Goal: Transaction & Acquisition: Subscribe to service/newsletter

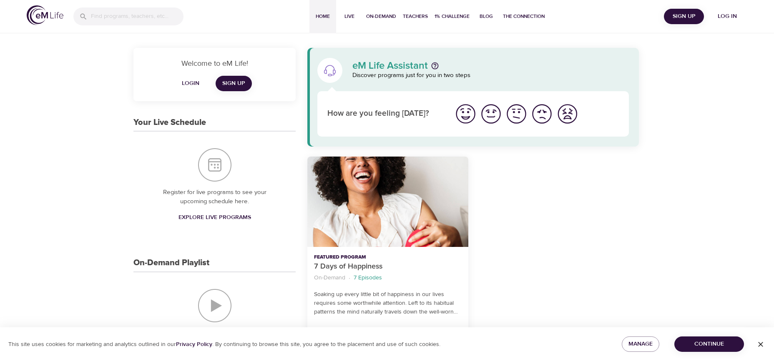
click at [460, 115] on img "I'm feeling great" at bounding box center [465, 114] width 23 height 23
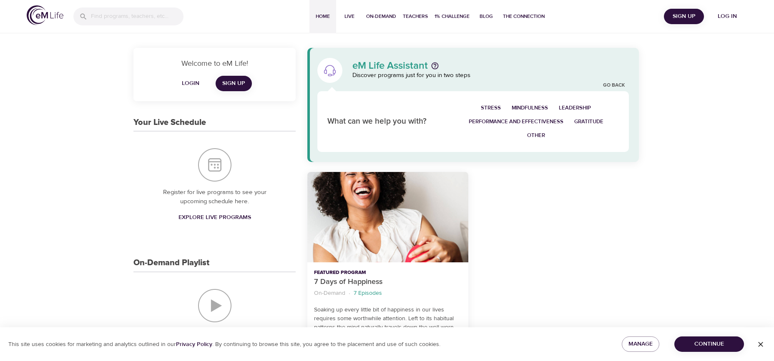
click at [294, 169] on div "Register for live programs to see your upcoming schedule here. Explore Live Pro…" at bounding box center [214, 187] width 162 height 110
click at [609, 85] on link "Go Back" at bounding box center [614, 85] width 22 height 7
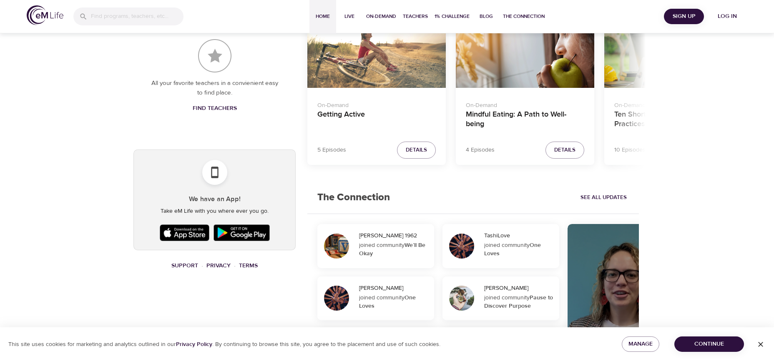
scroll to position [392, 0]
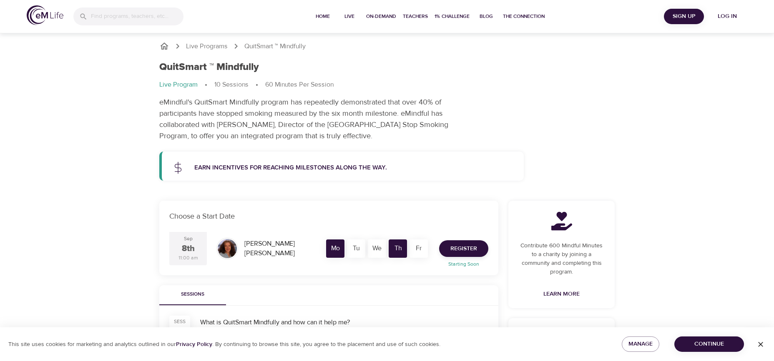
click at [478, 58] on div "QuitSmart ™ Mindfully Live Program 10 Sessions 60 Minutes Per Session eMindful'…" at bounding box center [386, 101] width 465 height 90
click at [323, 17] on span "Home" at bounding box center [323, 16] width 20 height 9
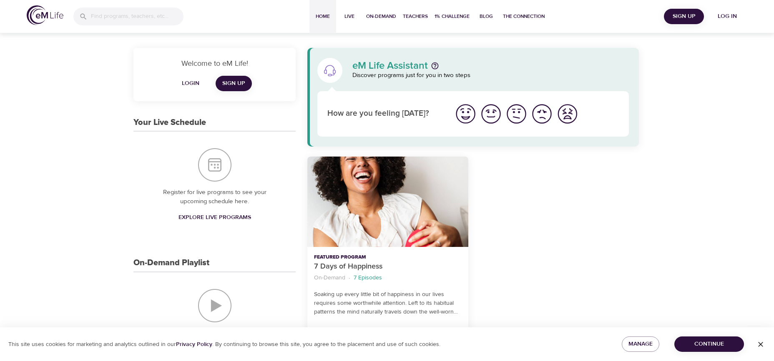
click at [534, 16] on span "The Connection" at bounding box center [524, 16] width 42 height 9
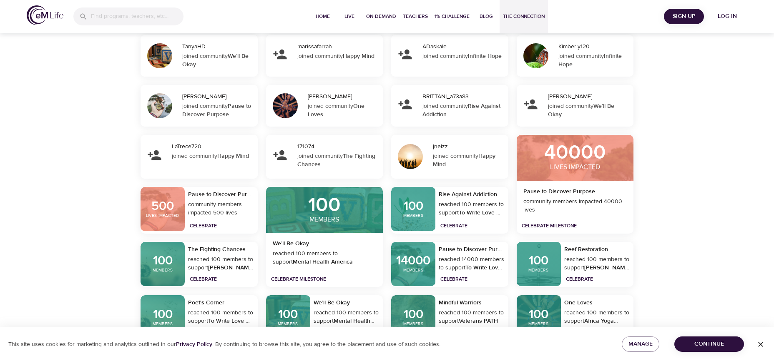
scroll to position [2585, 0]
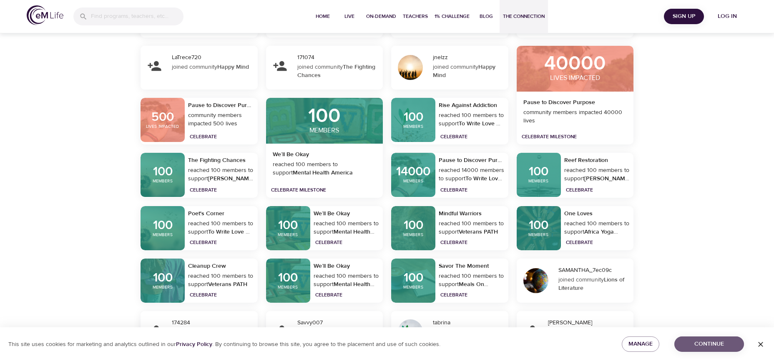
click at [708, 344] on span "Continue" at bounding box center [709, 344] width 56 height 10
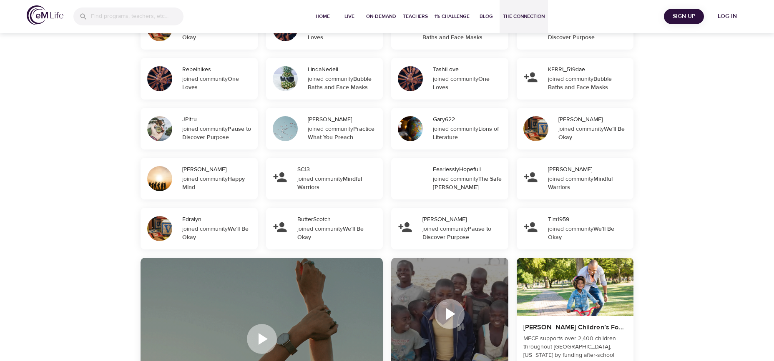
scroll to position [0, 0]
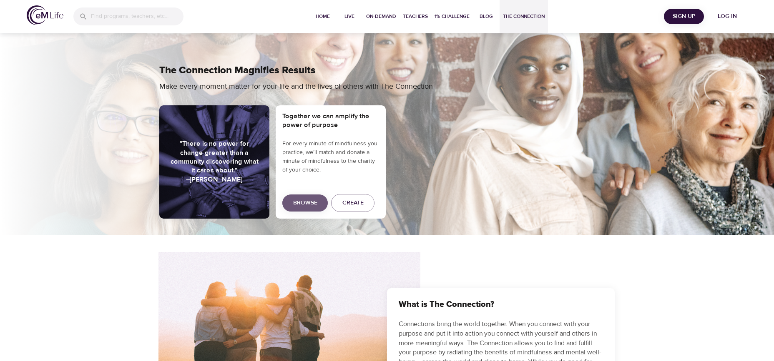
click at [305, 202] on span "Browse" at bounding box center [305, 203] width 24 height 10
click at [695, 18] on span "Sign Up" at bounding box center [683, 16] width 33 height 10
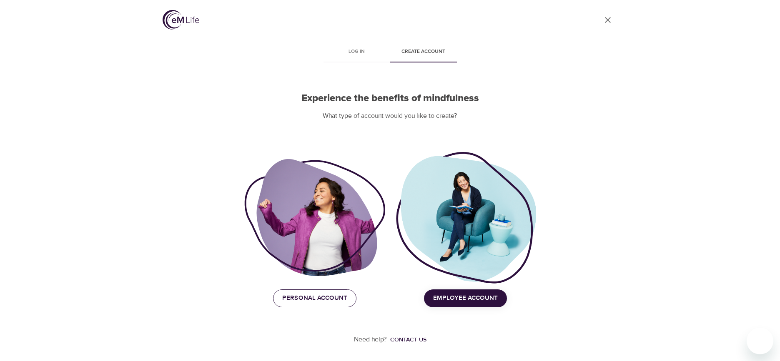
click at [333, 307] on button "Personal Account" at bounding box center [314, 299] width 83 height 18
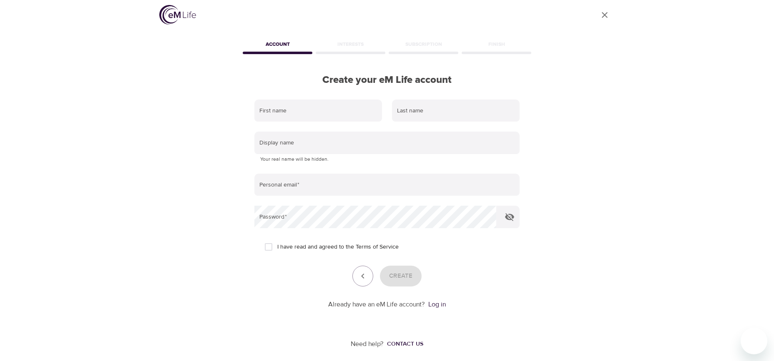
scroll to position [10, 0]
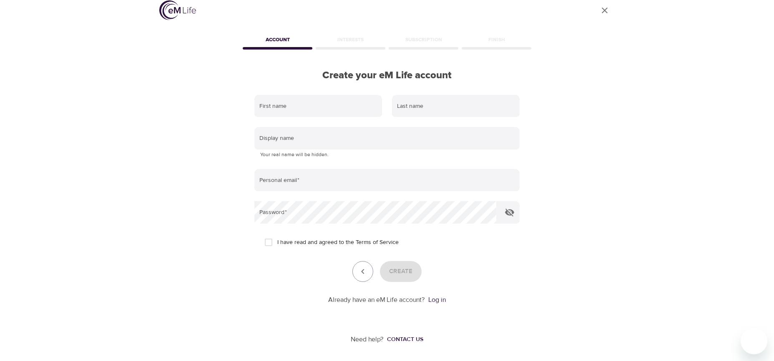
click at [602, 76] on div "User Profile Account Interests Subscription Finish Create your eM Life account …" at bounding box center [386, 170] width 475 height 361
